Goal: Information Seeking & Learning: Learn about a topic

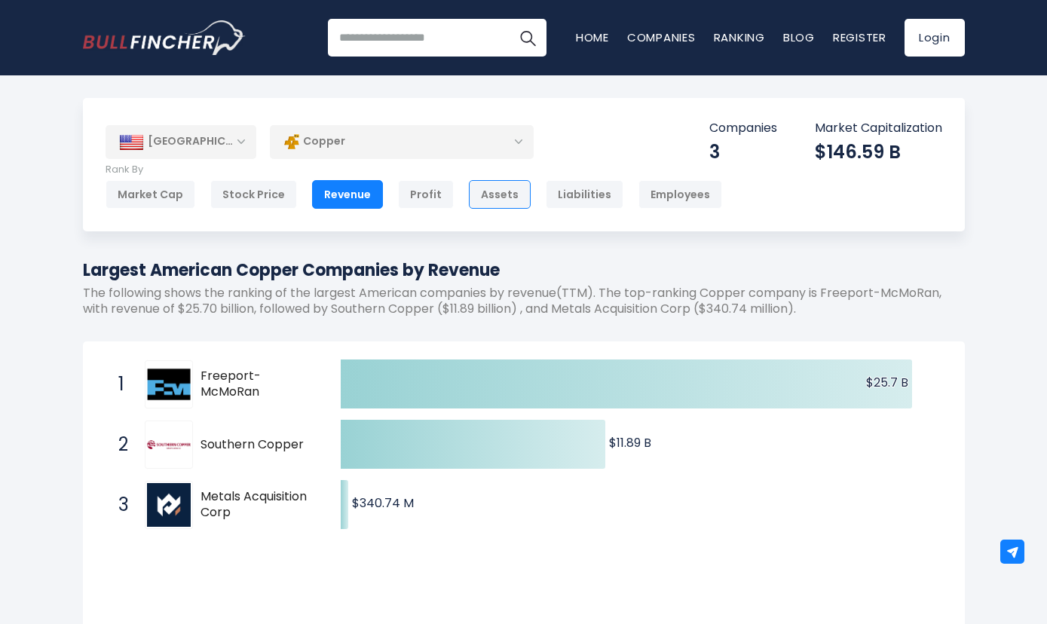
click at [492, 196] on div "Assets" at bounding box center [500, 194] width 62 height 29
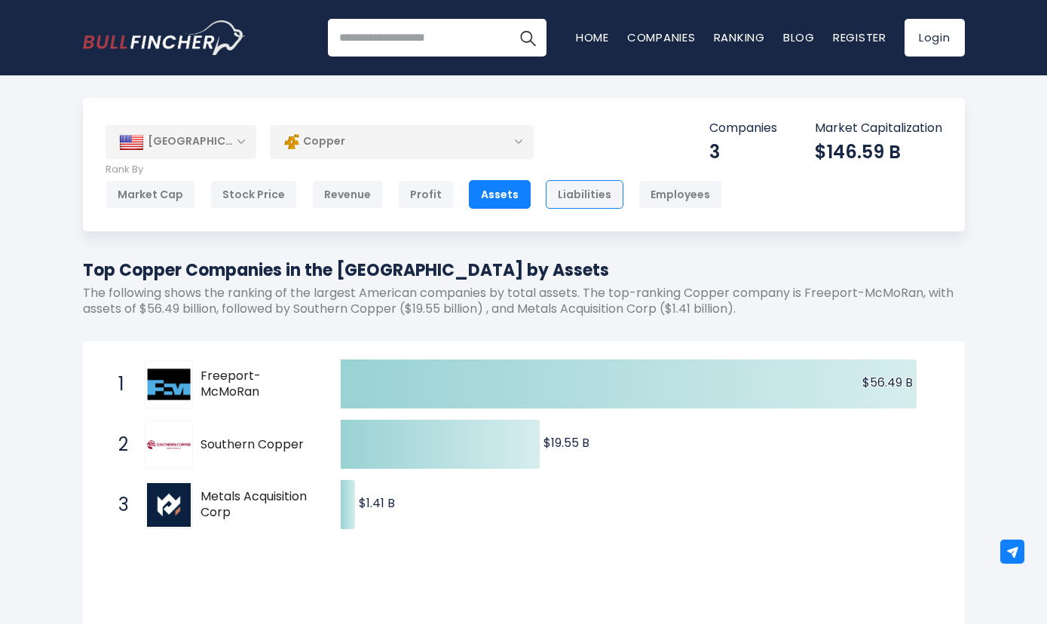
click at [569, 195] on div "Liabilities" at bounding box center [585, 194] width 78 height 29
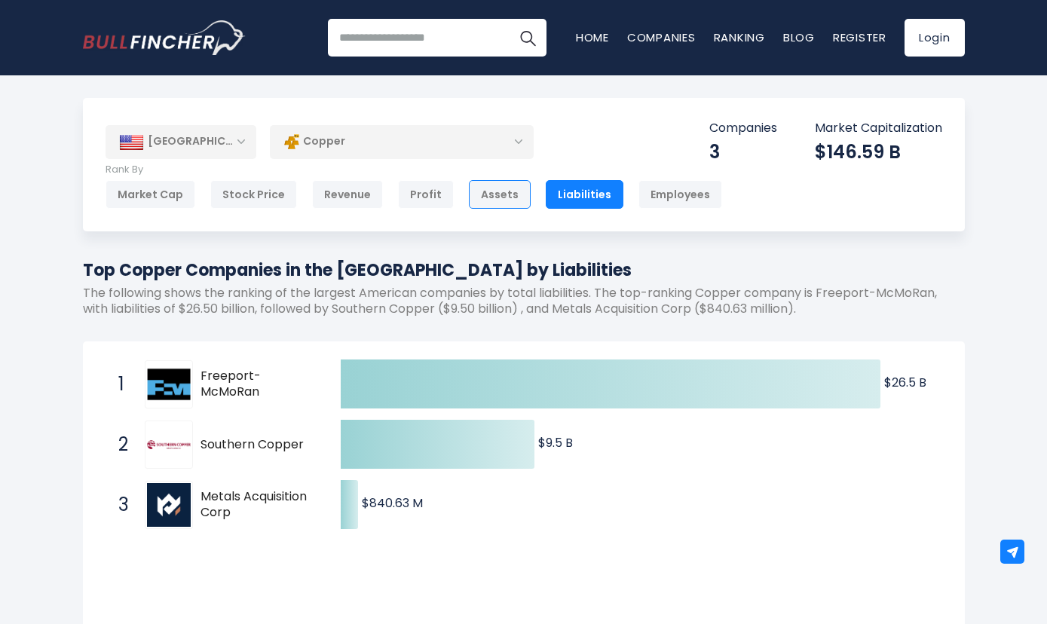
click at [484, 200] on div "Assets" at bounding box center [500, 194] width 62 height 29
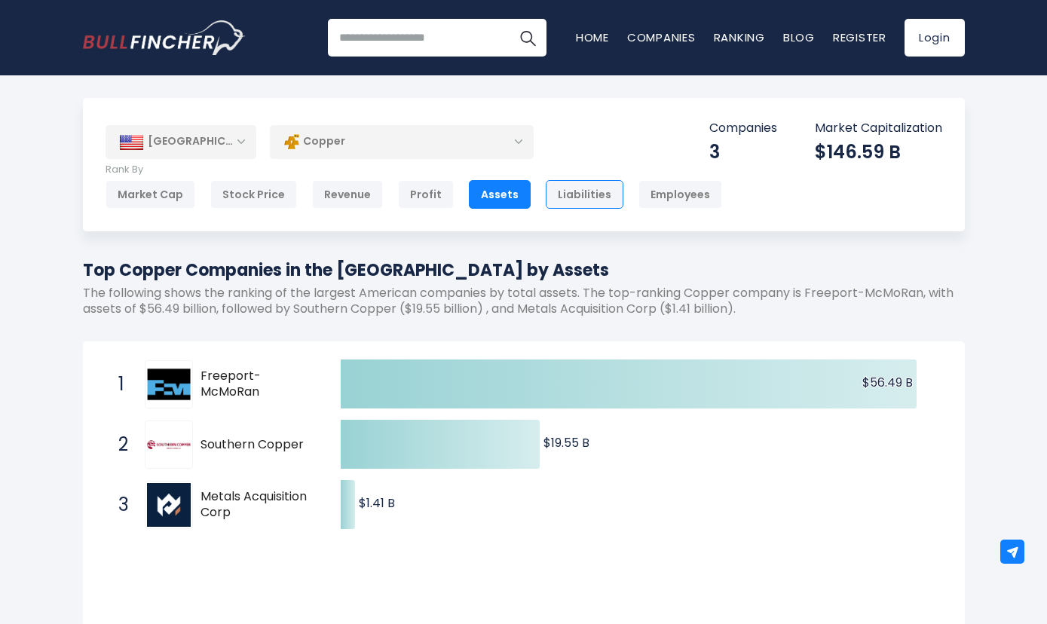
click at [570, 200] on div "Liabilities" at bounding box center [585, 194] width 78 height 29
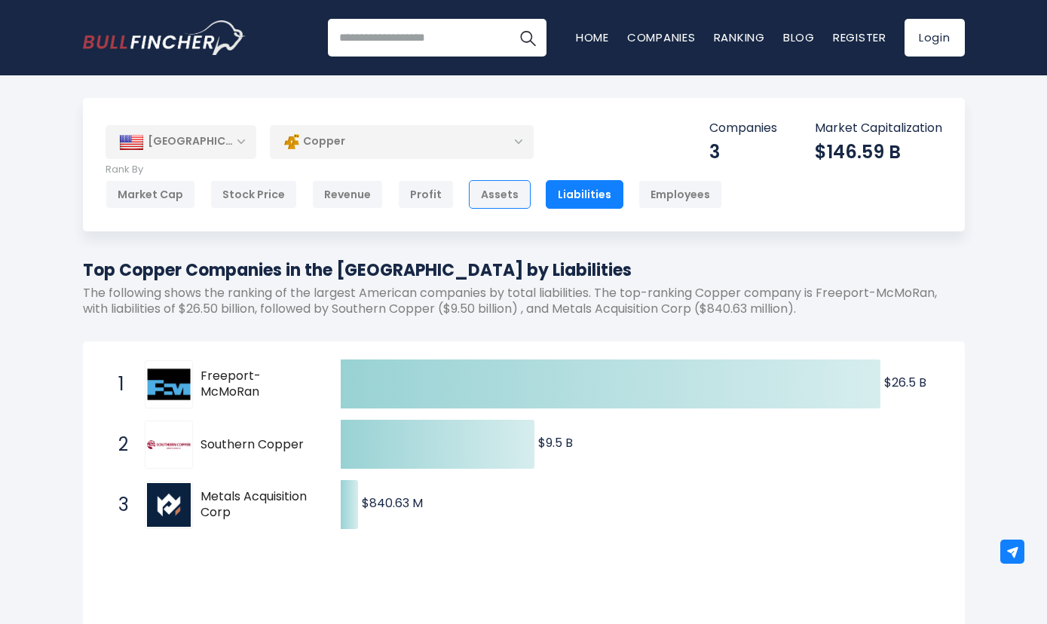
click at [494, 203] on div "Assets" at bounding box center [500, 194] width 62 height 29
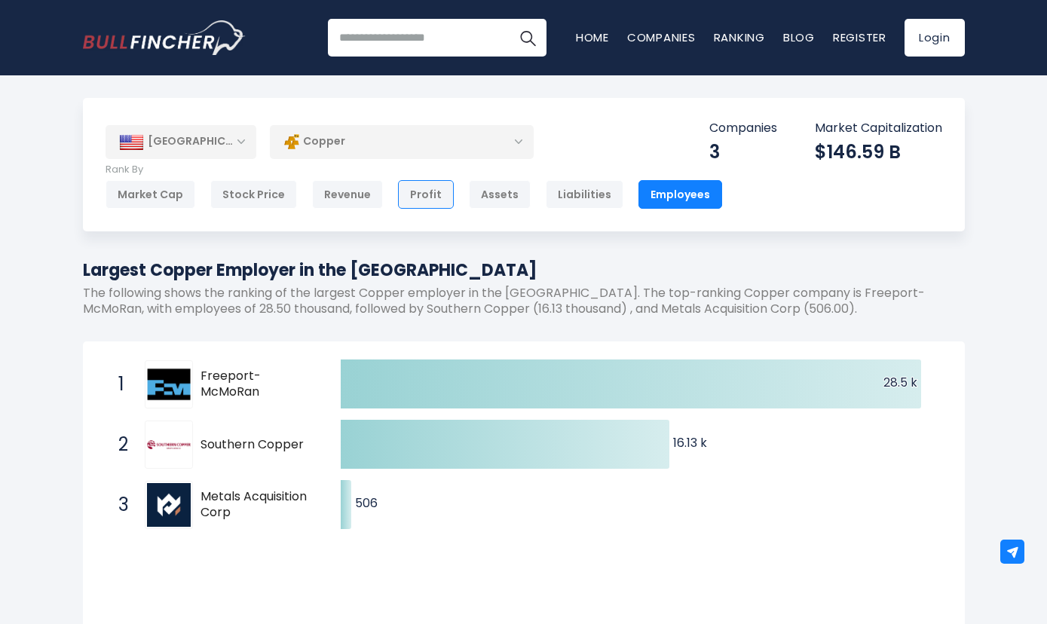
click at [414, 196] on div "Profit" at bounding box center [426, 194] width 56 height 29
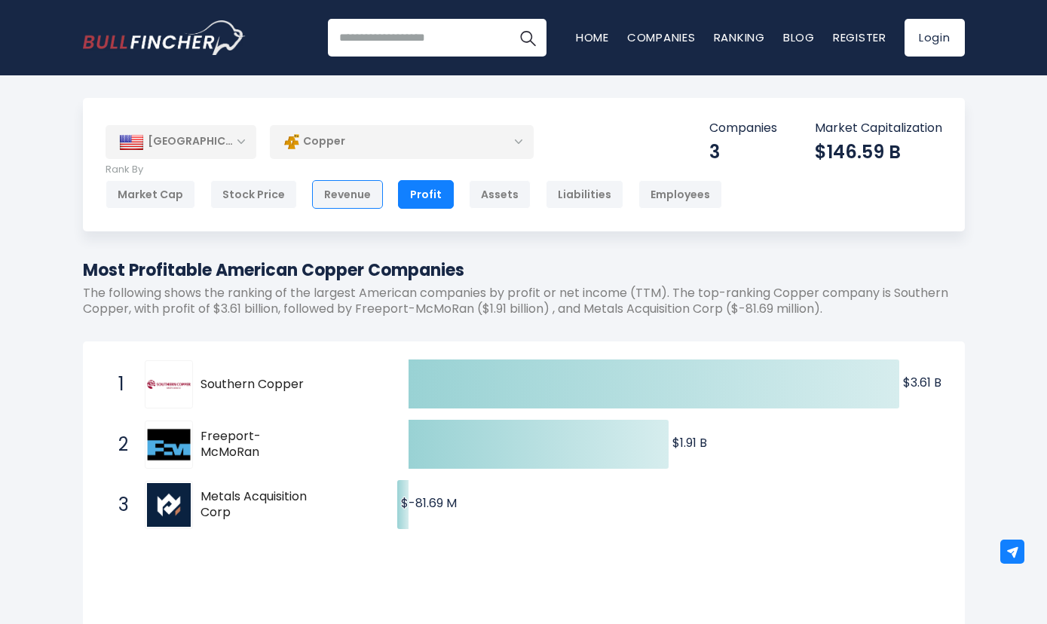
click at [330, 189] on div "Revenue" at bounding box center [347, 194] width 71 height 29
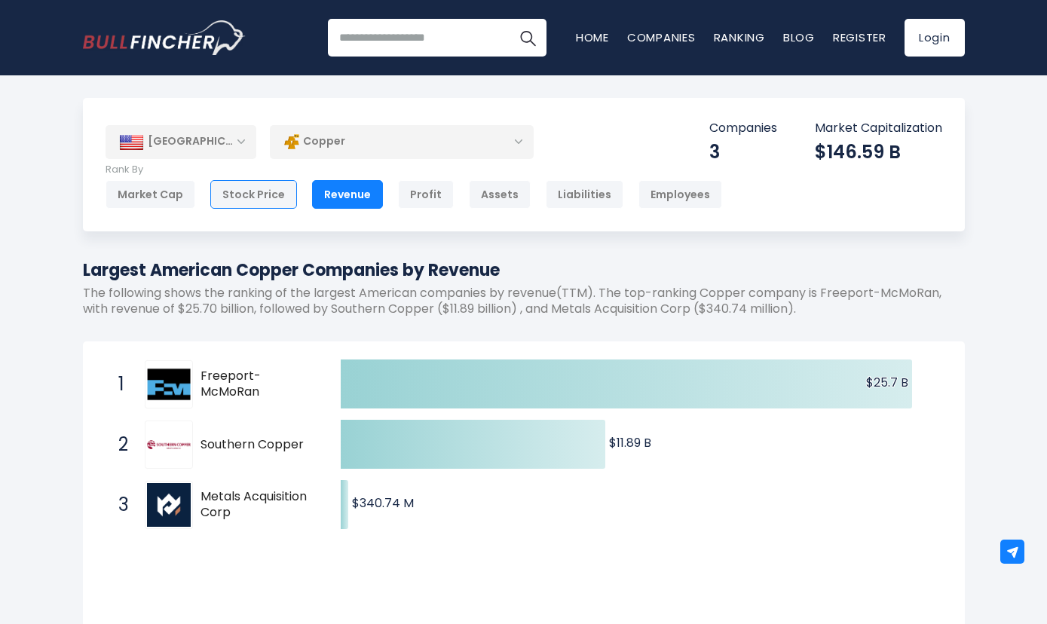
click at [242, 196] on div "Stock Price" at bounding box center [253, 194] width 87 height 29
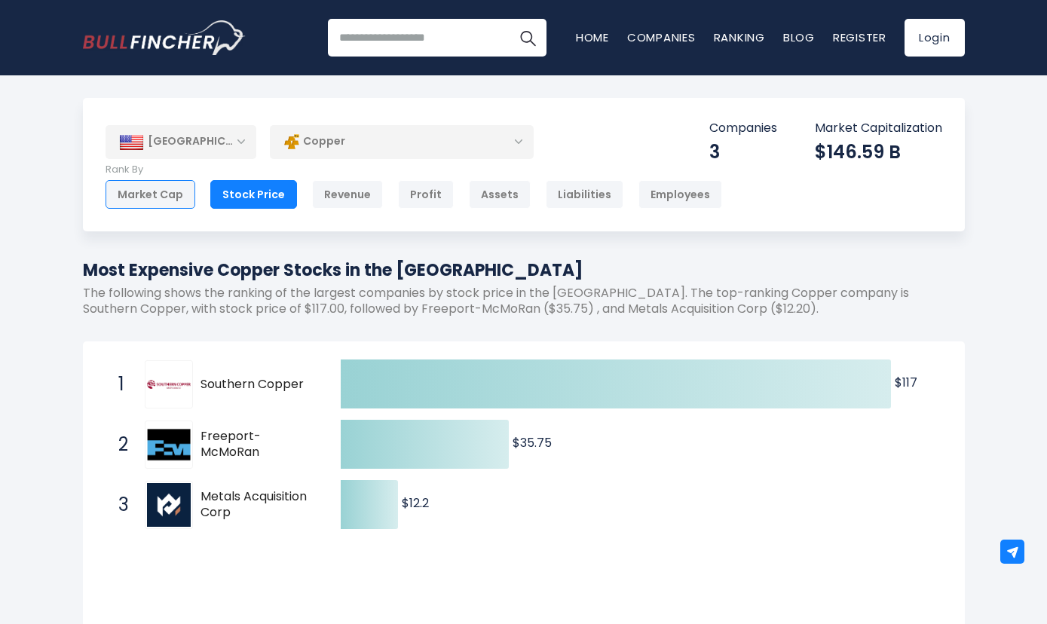
click at [151, 197] on div "Market Cap" at bounding box center [150, 194] width 90 height 29
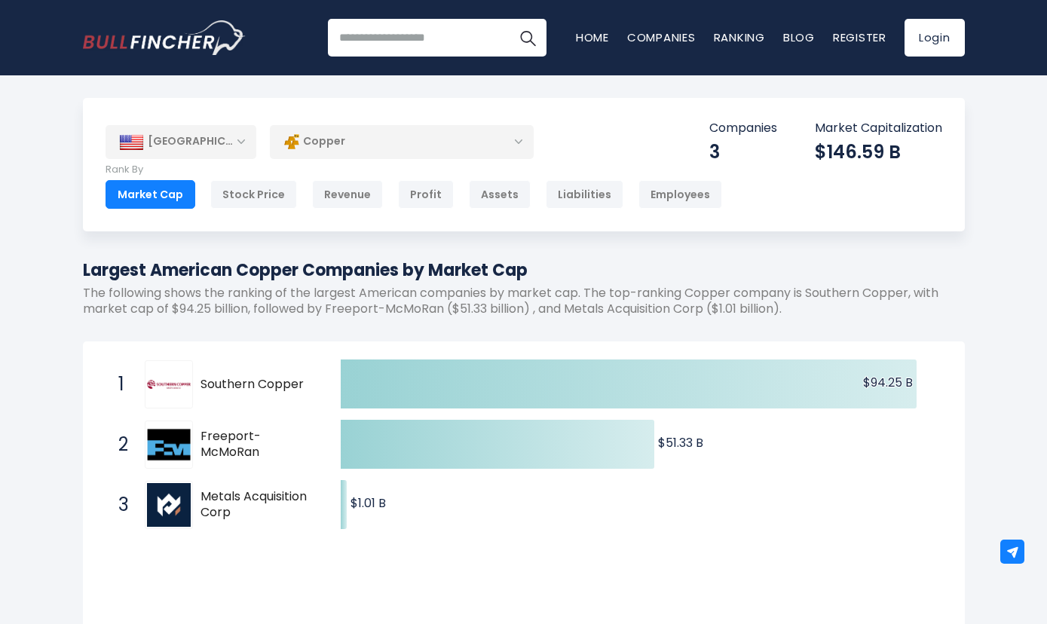
click at [521, 142] on div "Copper" at bounding box center [402, 141] width 264 height 35
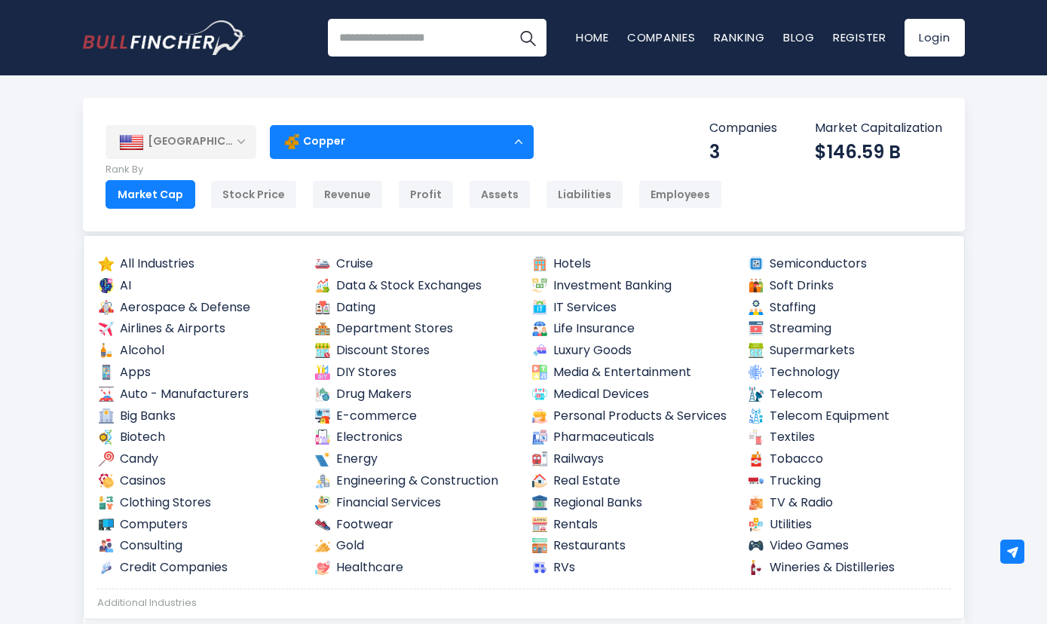
click at [119, 39] on img "Go to homepage" at bounding box center [164, 37] width 163 height 35
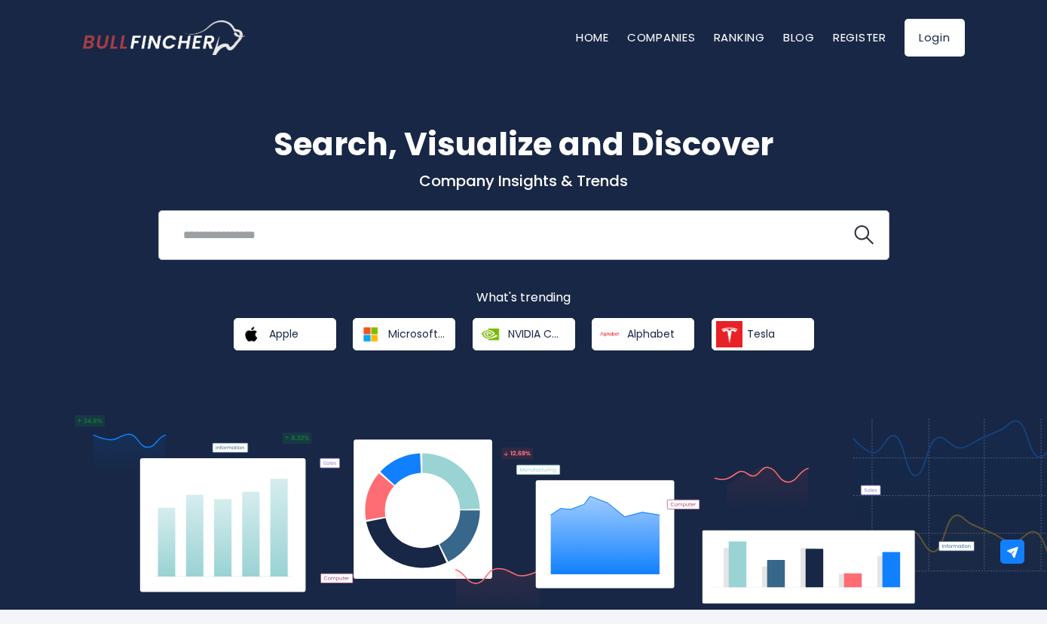
click at [341, 249] on input "search" at bounding box center [505, 235] width 662 height 28
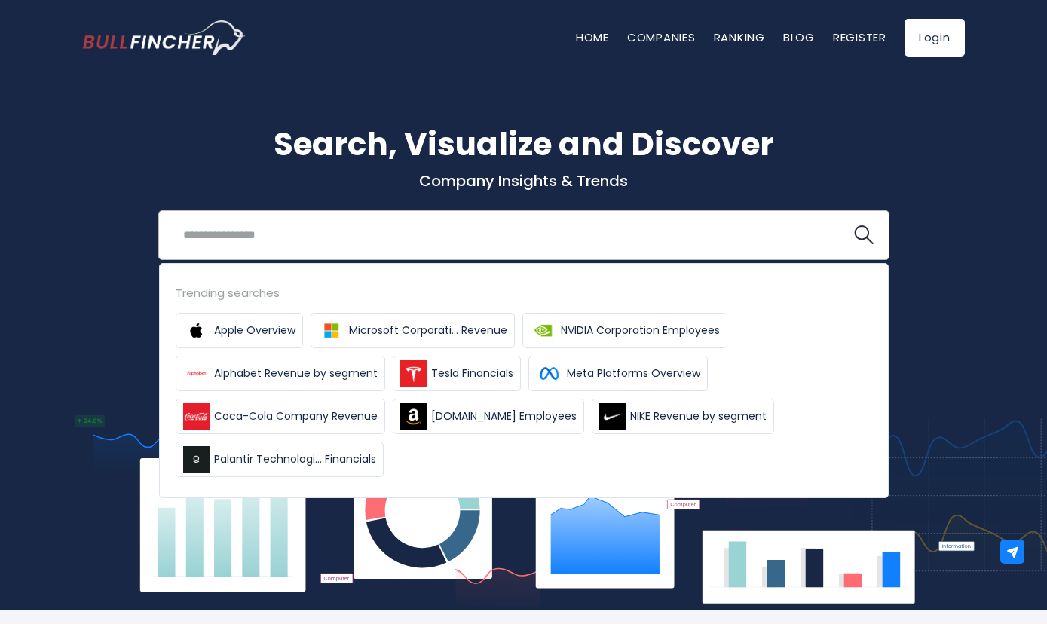
click at [583, 471] on ul "Apple Overview" at bounding box center [524, 395] width 696 height 164
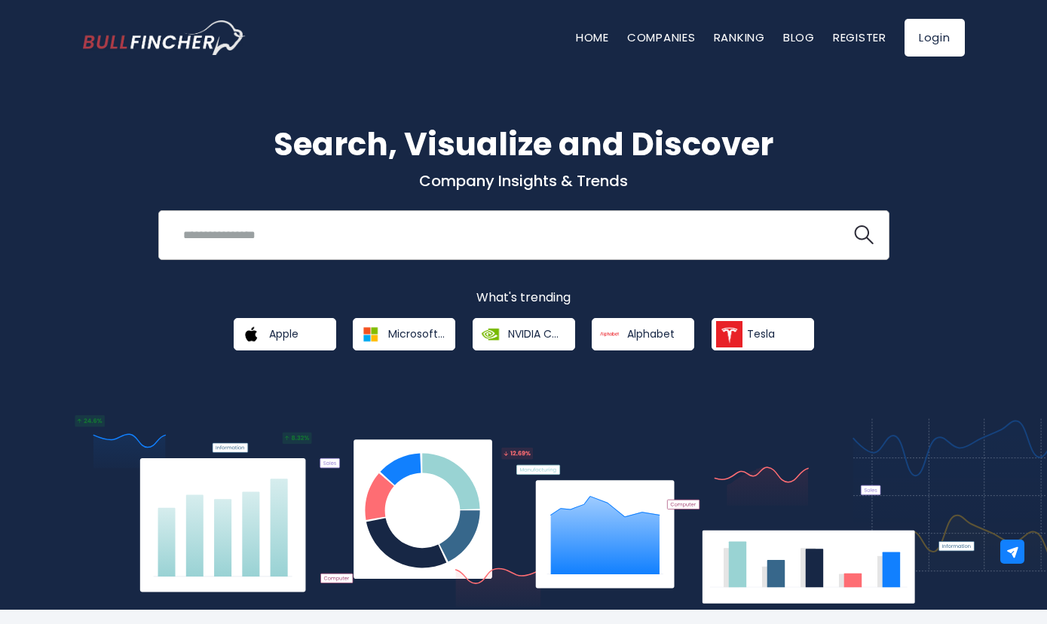
click at [363, 230] on input "search" at bounding box center [505, 235] width 662 height 28
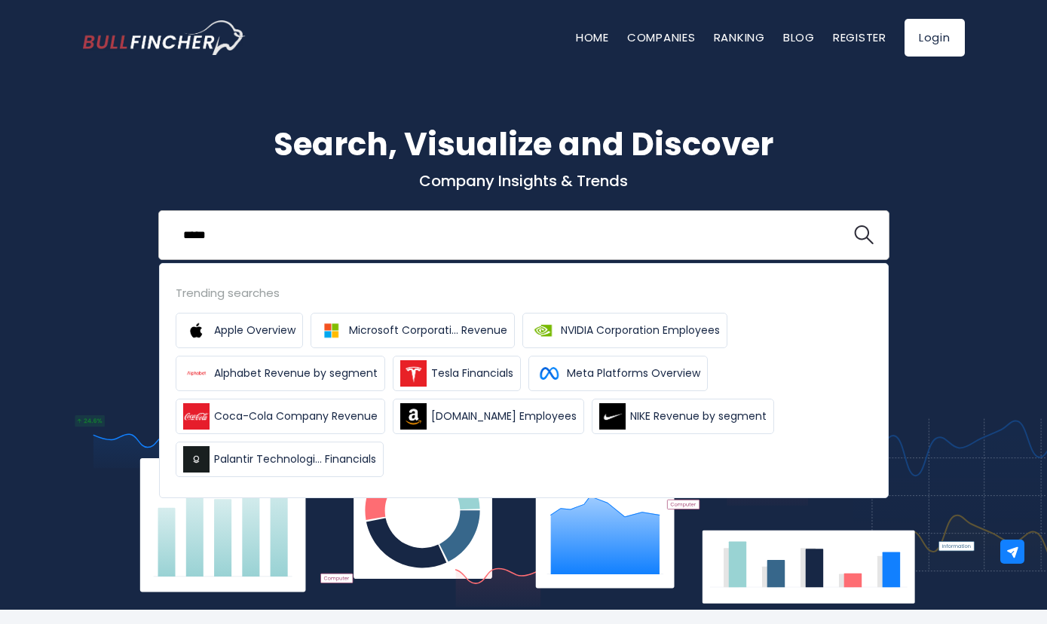
type input "*****"
click at [854, 225] on button at bounding box center [864, 235] width 20 height 20
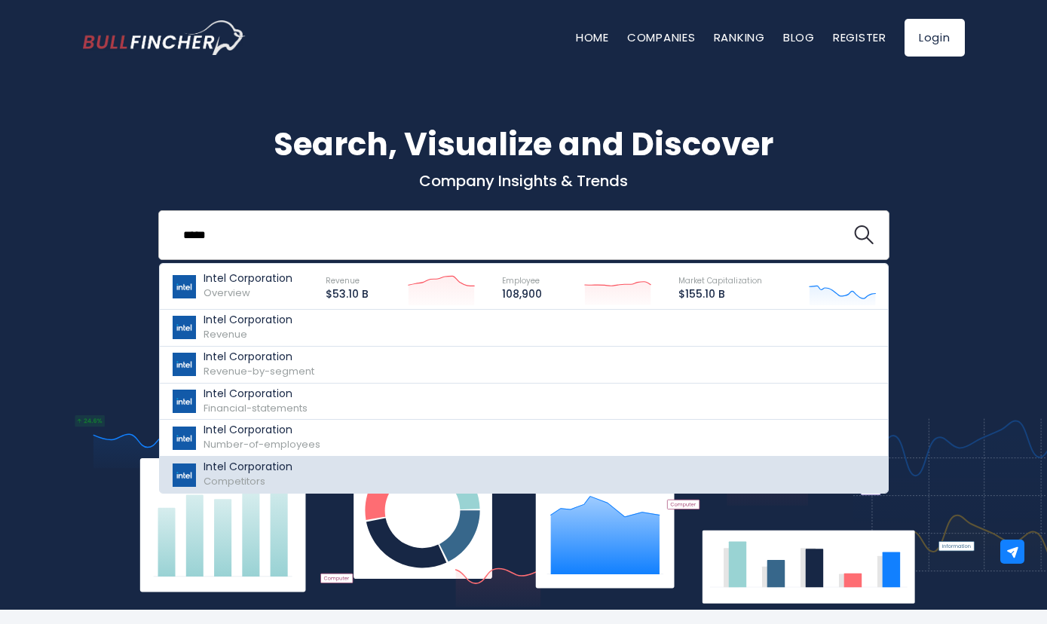
click at [240, 472] on p "Intel Corporation" at bounding box center [247, 466] width 89 height 13
click at [249, 473] on p "Intel Corporation" at bounding box center [247, 466] width 89 height 13
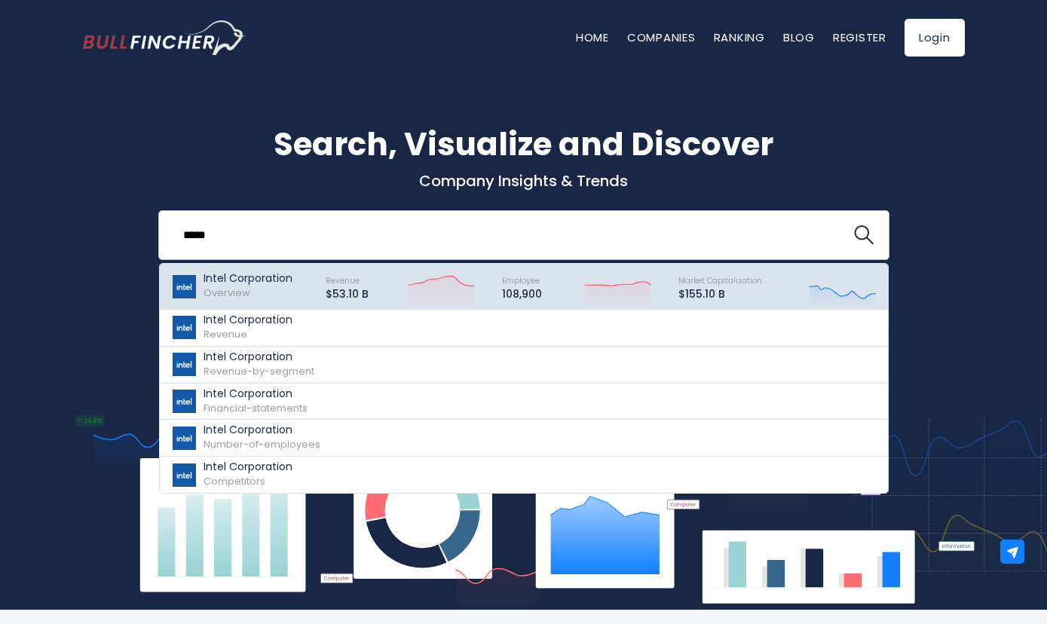
click at [225, 289] on span "Overview" at bounding box center [226, 293] width 47 height 14
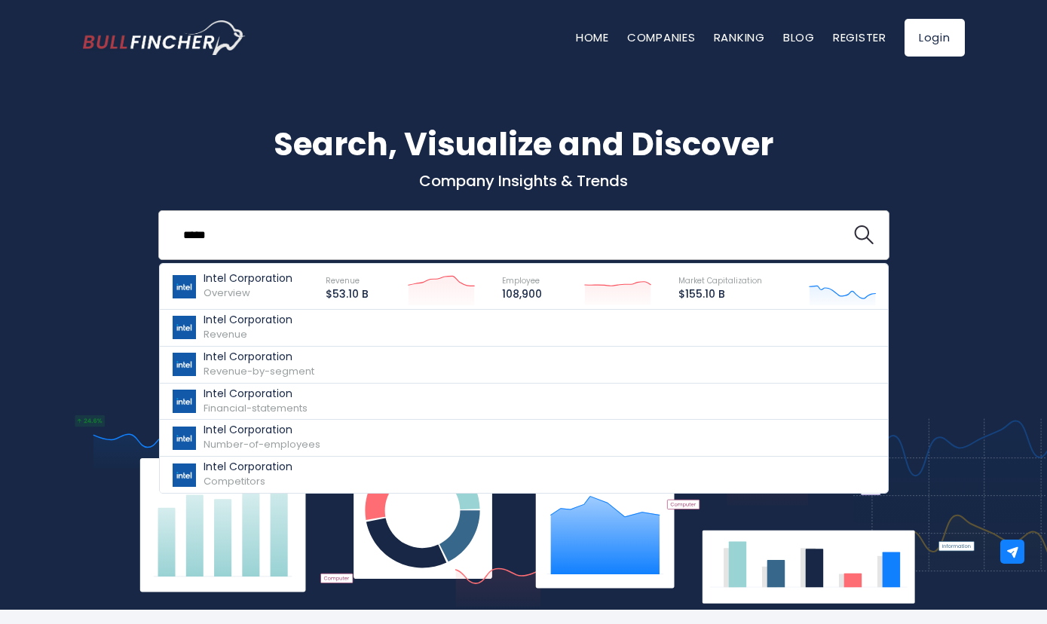
click at [248, 248] on input "*****" at bounding box center [505, 235] width 662 height 28
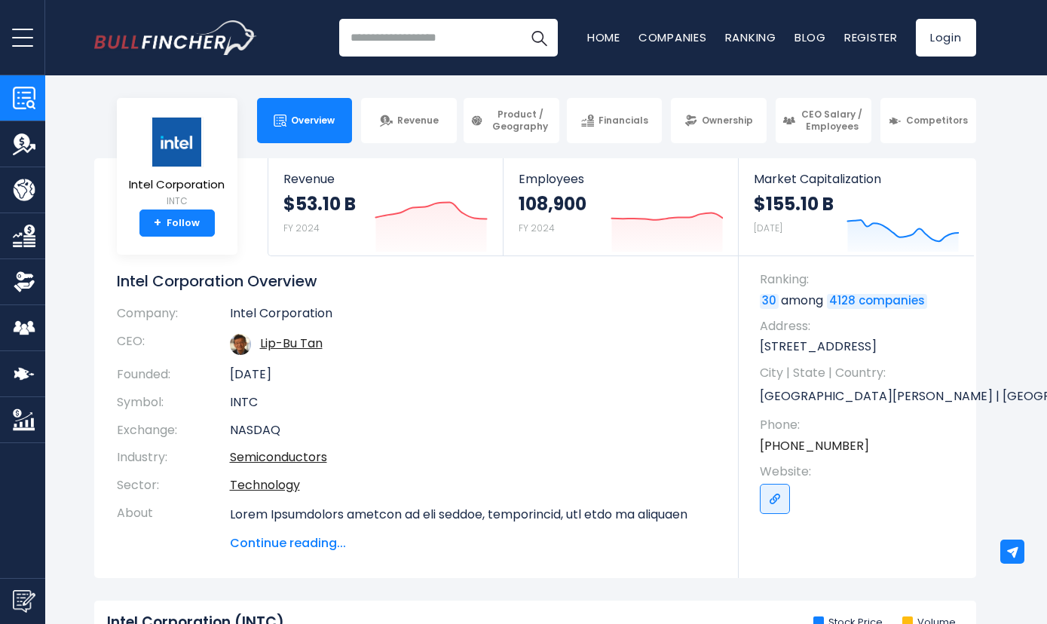
click at [896, 145] on body "Overview Revenue Product / Geography" at bounding box center [523, 312] width 1047 height 624
click at [924, 116] on span "Competitors" at bounding box center [937, 121] width 62 height 12
click at [929, 121] on span "Competitors" at bounding box center [937, 121] width 62 height 12
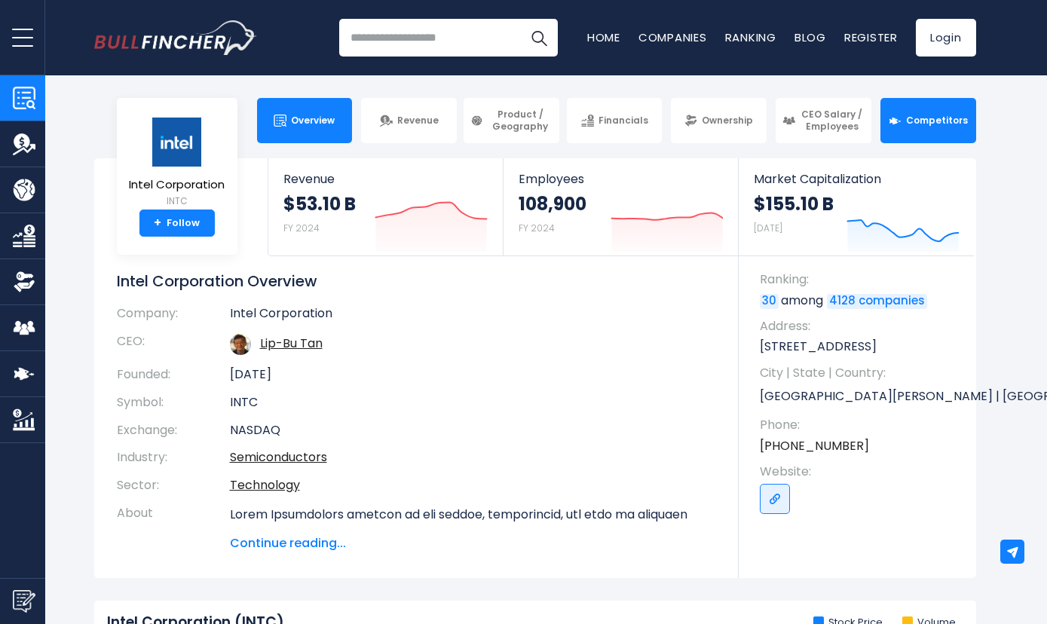
click at [929, 121] on span "Competitors" at bounding box center [937, 121] width 62 height 12
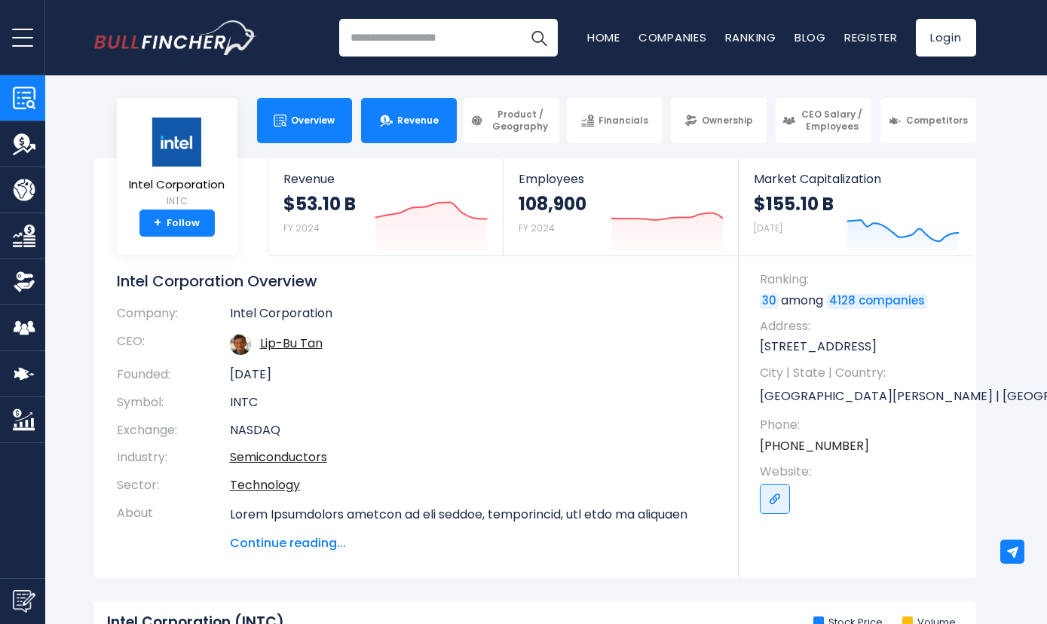
click at [411, 121] on span "Revenue" at bounding box center [417, 121] width 41 height 12
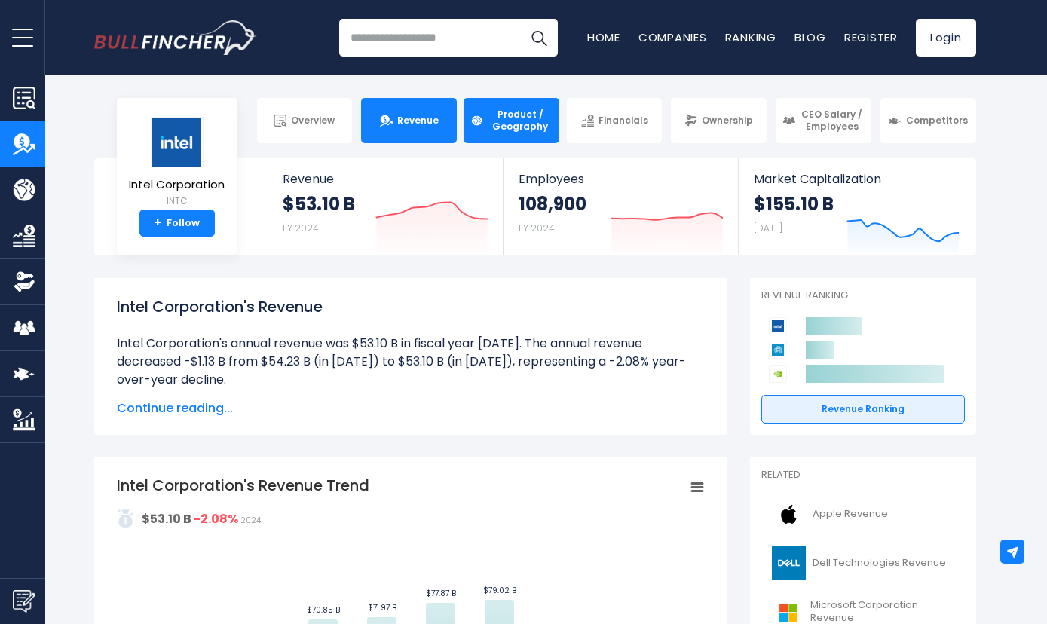
click at [520, 123] on span "Product / Geography" at bounding box center [520, 120] width 65 height 23
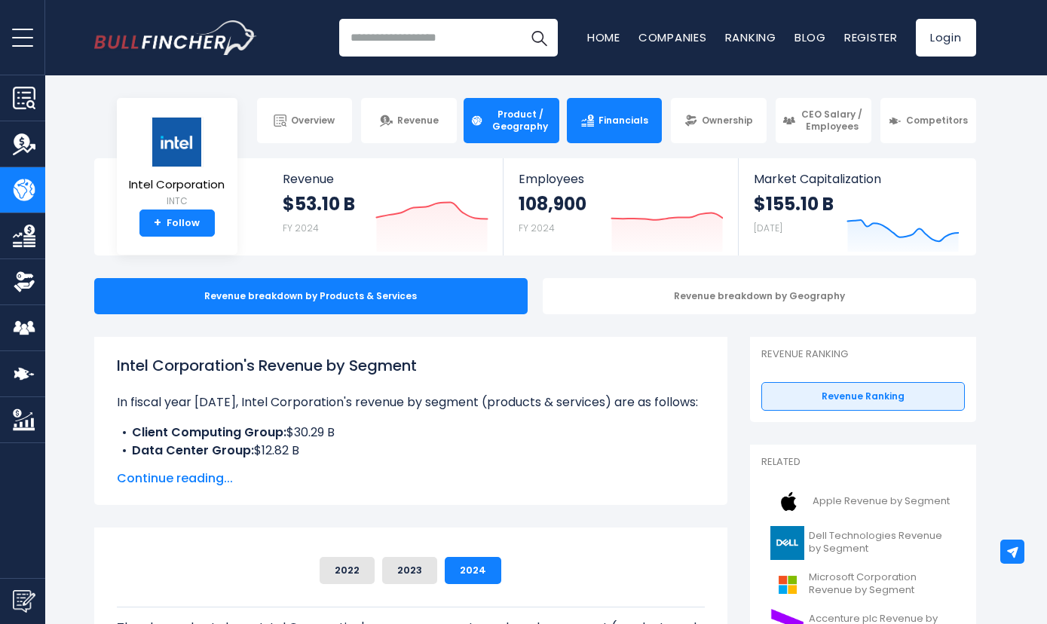
click at [613, 120] on span "Financials" at bounding box center [623, 121] width 50 height 12
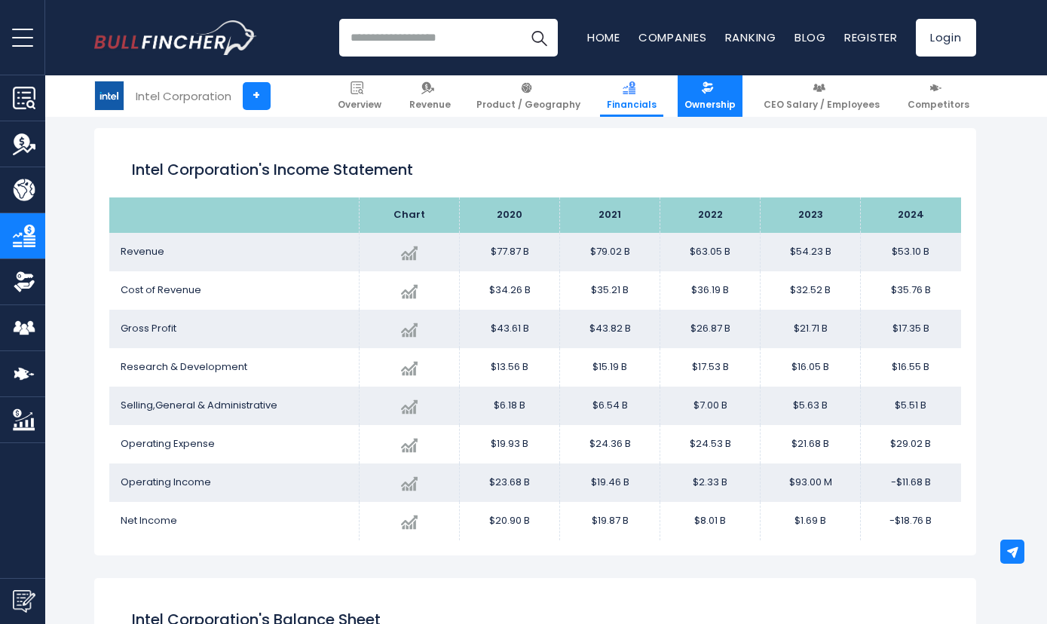
click at [719, 106] on span "Ownership" at bounding box center [709, 105] width 51 height 12
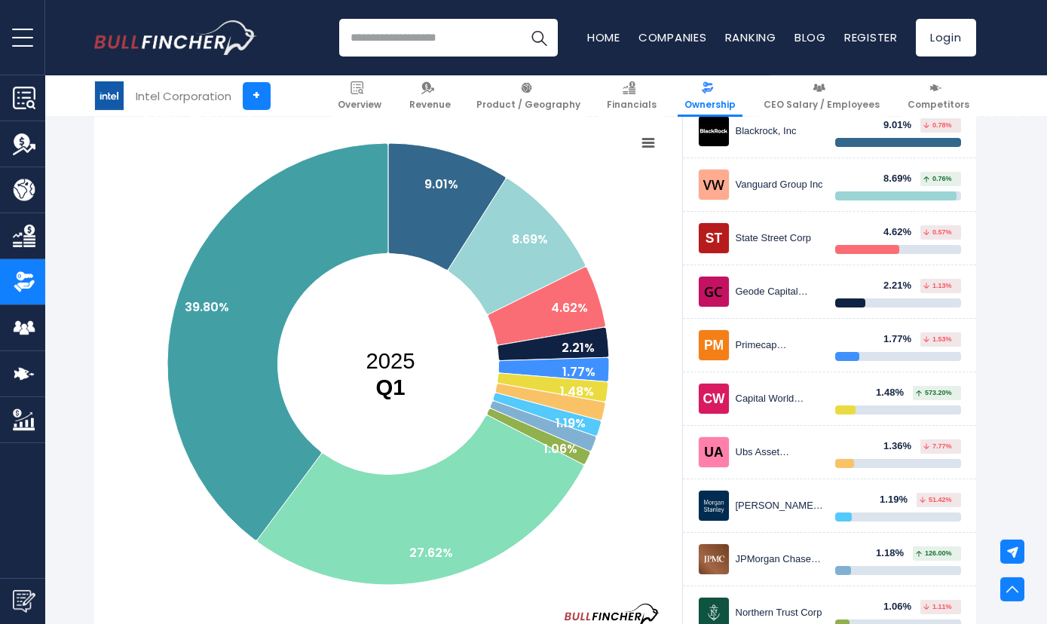
scroll to position [274, 0]
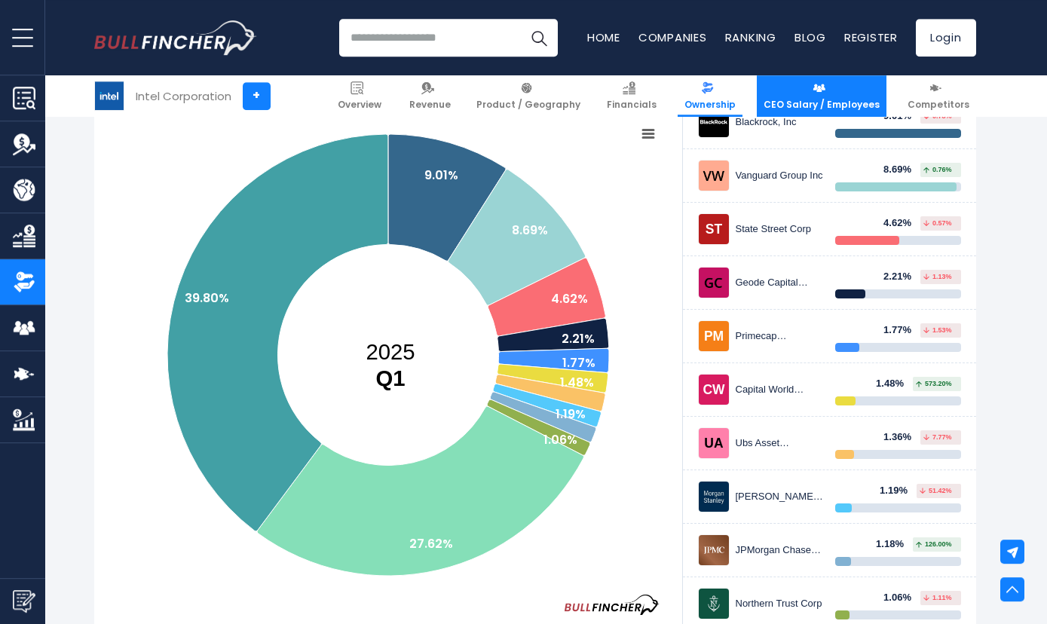
click at [830, 95] on link "CEO Salary / Employees" at bounding box center [822, 95] width 130 height 41
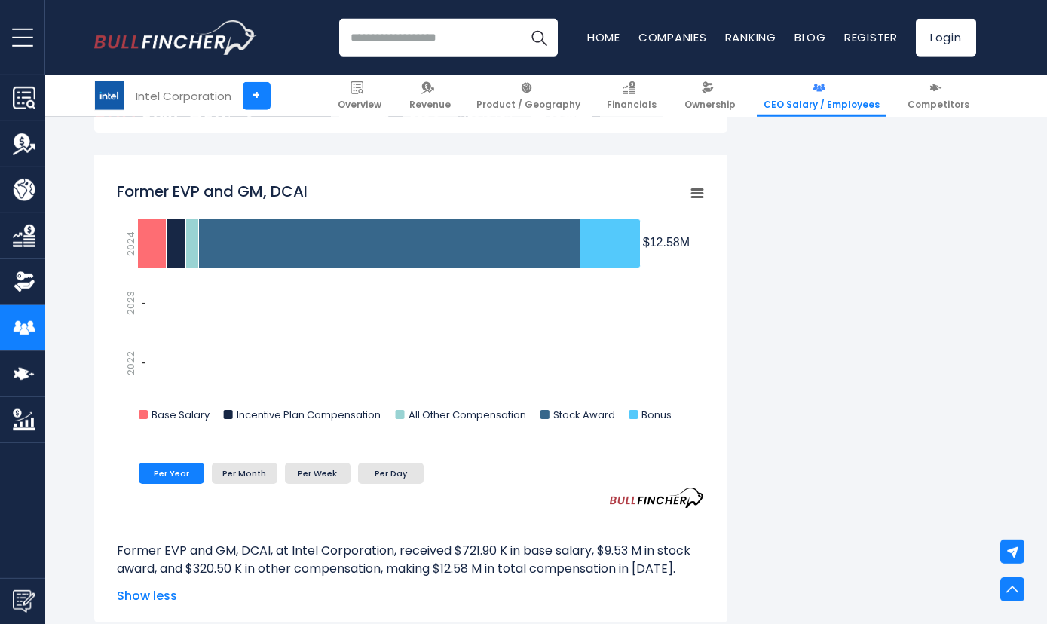
scroll to position [177, 0]
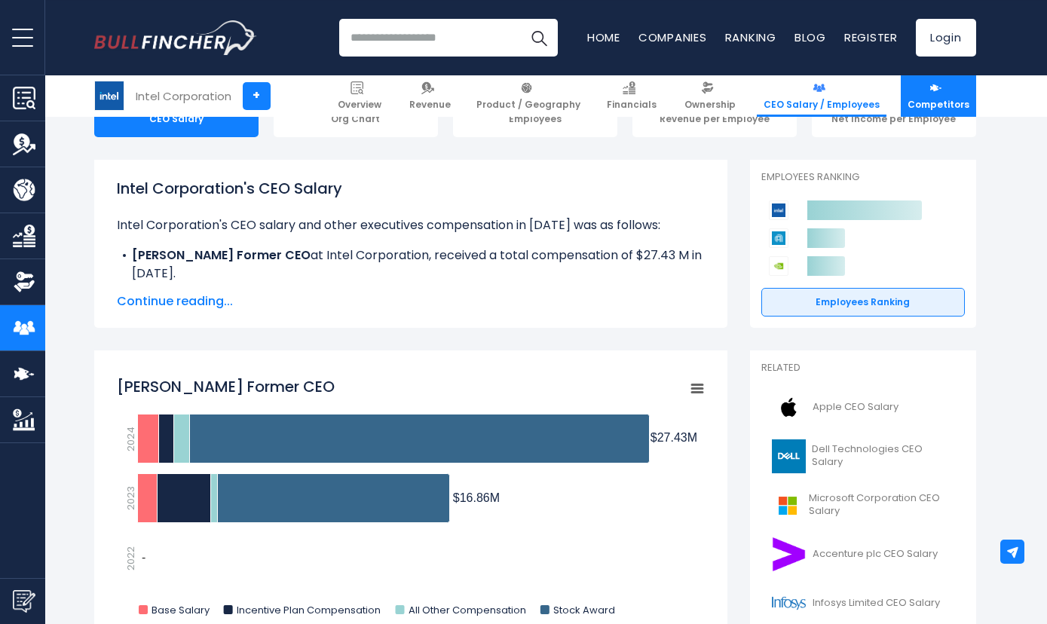
click at [943, 100] on span "Competitors" at bounding box center [938, 105] width 62 height 12
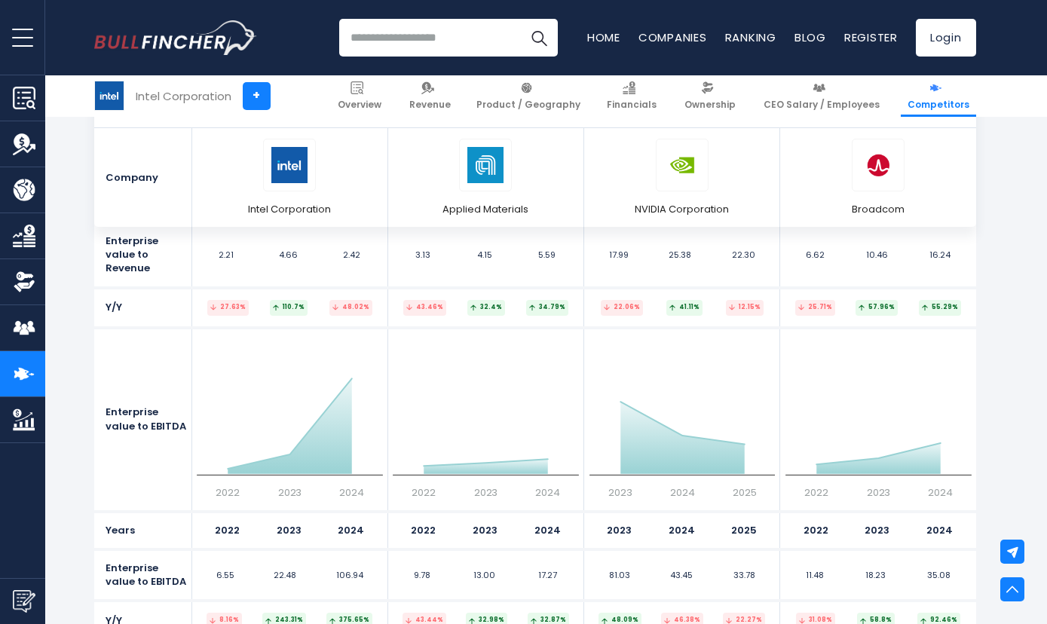
scroll to position [7845, 0]
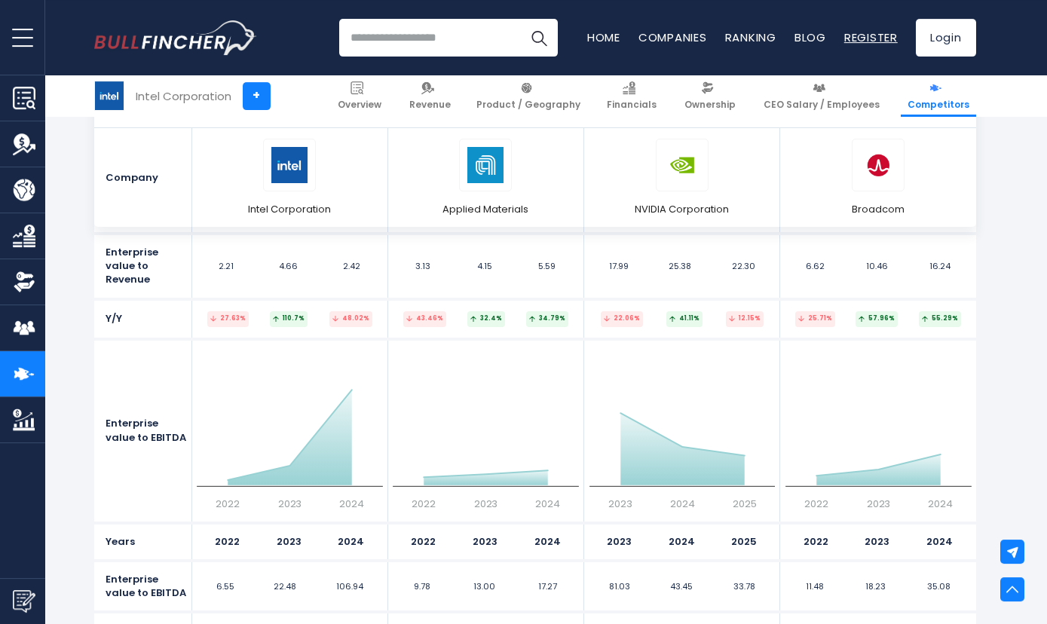
click at [870, 41] on link "Register" at bounding box center [871, 37] width 54 height 16
click at [937, 38] on link "Login" at bounding box center [946, 38] width 60 height 38
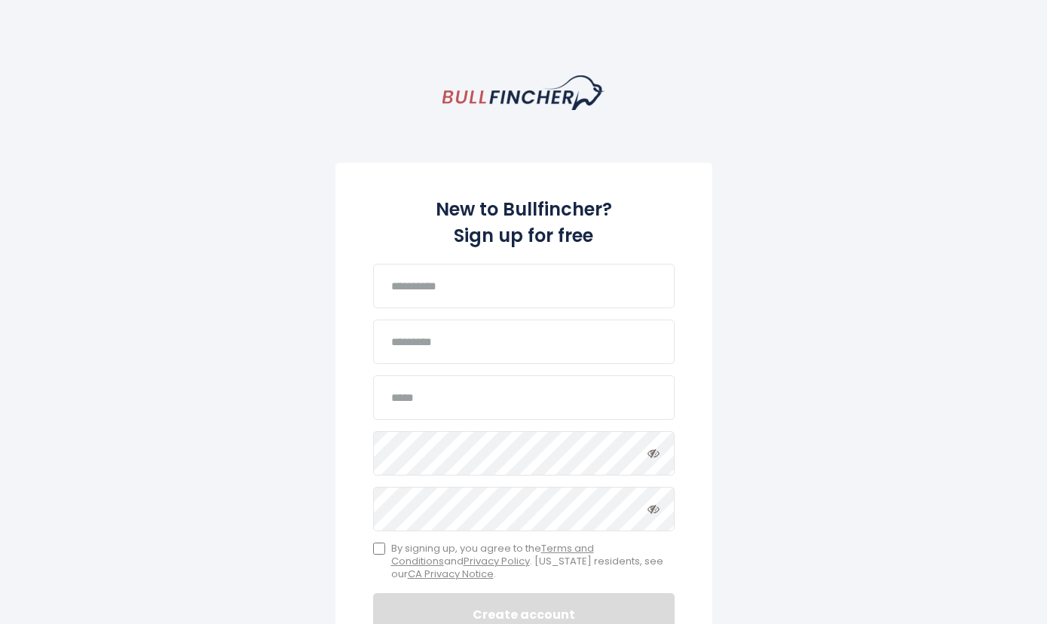
click at [854, 277] on div "New to Bullfincher? Sign up for free Password must include: At least 8 characte…" at bounding box center [523, 504] width 1047 height 858
